Goal: Information Seeking & Learning: Learn about a topic

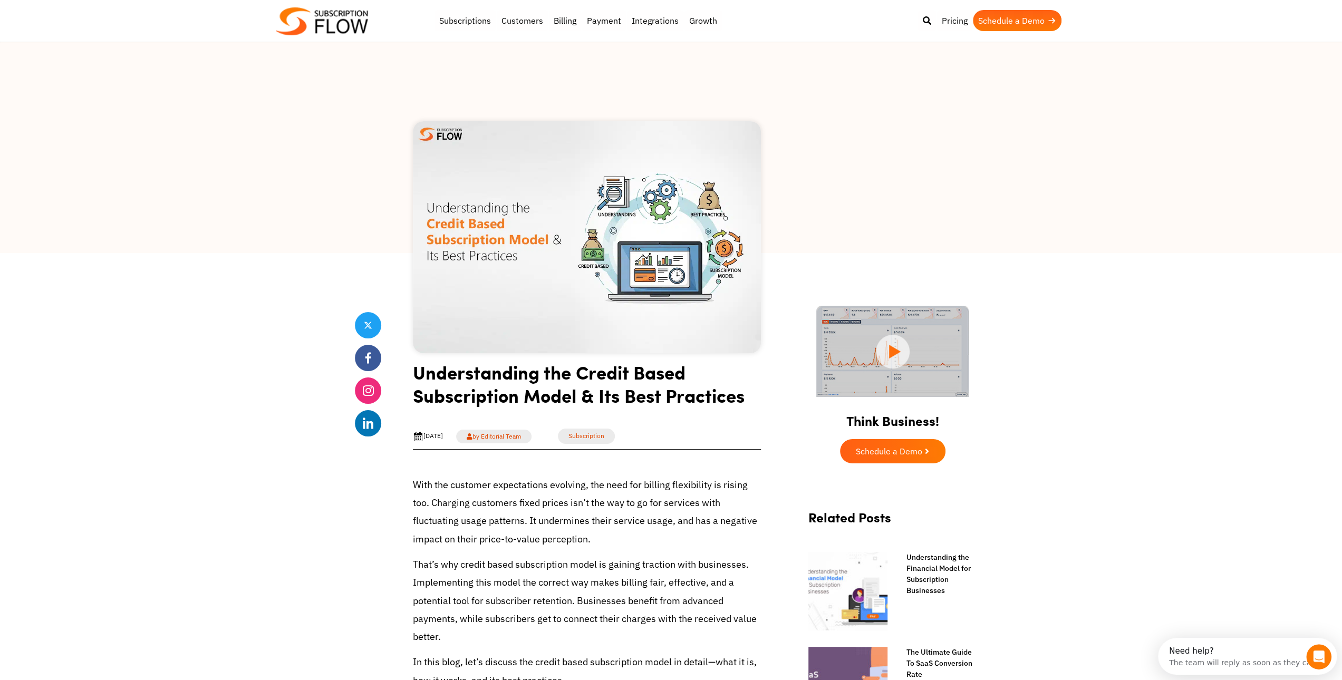
click at [323, 21] on img at bounding box center [322, 21] width 92 height 28
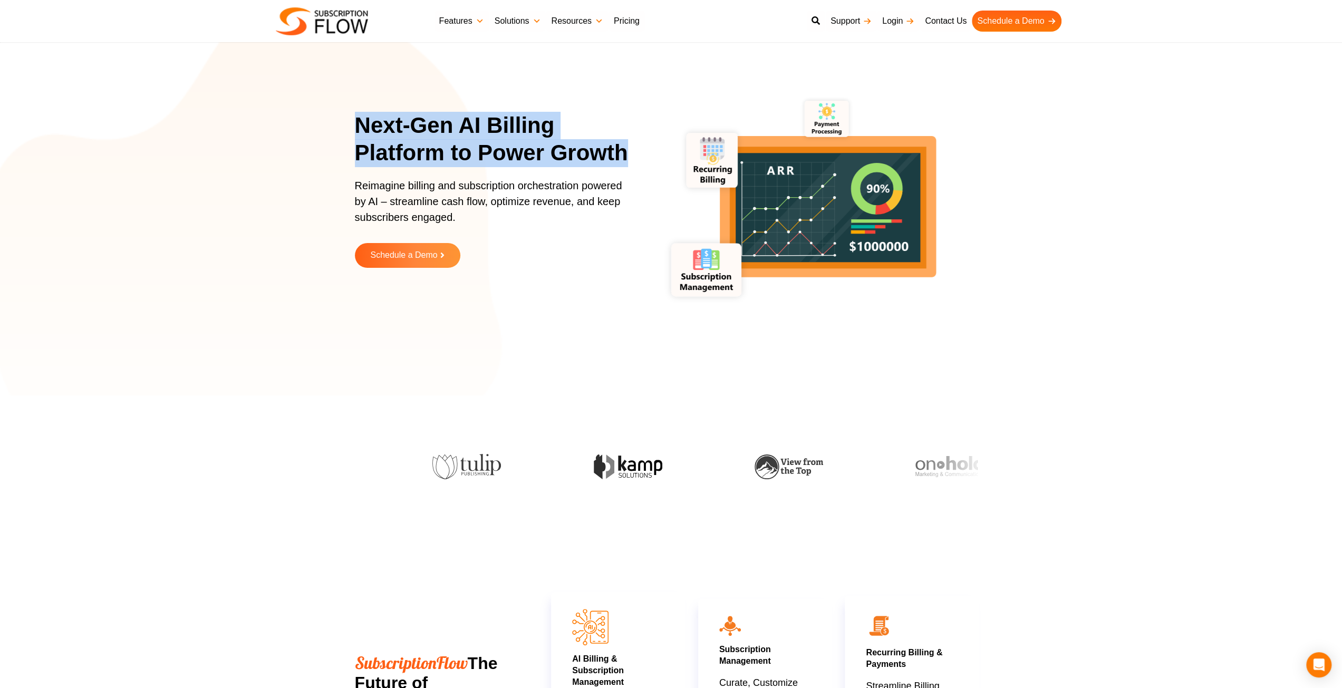
drag, startPoint x: 359, startPoint y: 124, endPoint x: 641, endPoint y: 149, distance: 283.8
click at [641, 149] on h1 "Next-Gen AI Billing Platform to Power Growth" at bounding box center [498, 139] width 287 height 55
copy h1 "Next-Gen AI Billing Platform to Power Growth"
